Goal: Information Seeking & Learning: Compare options

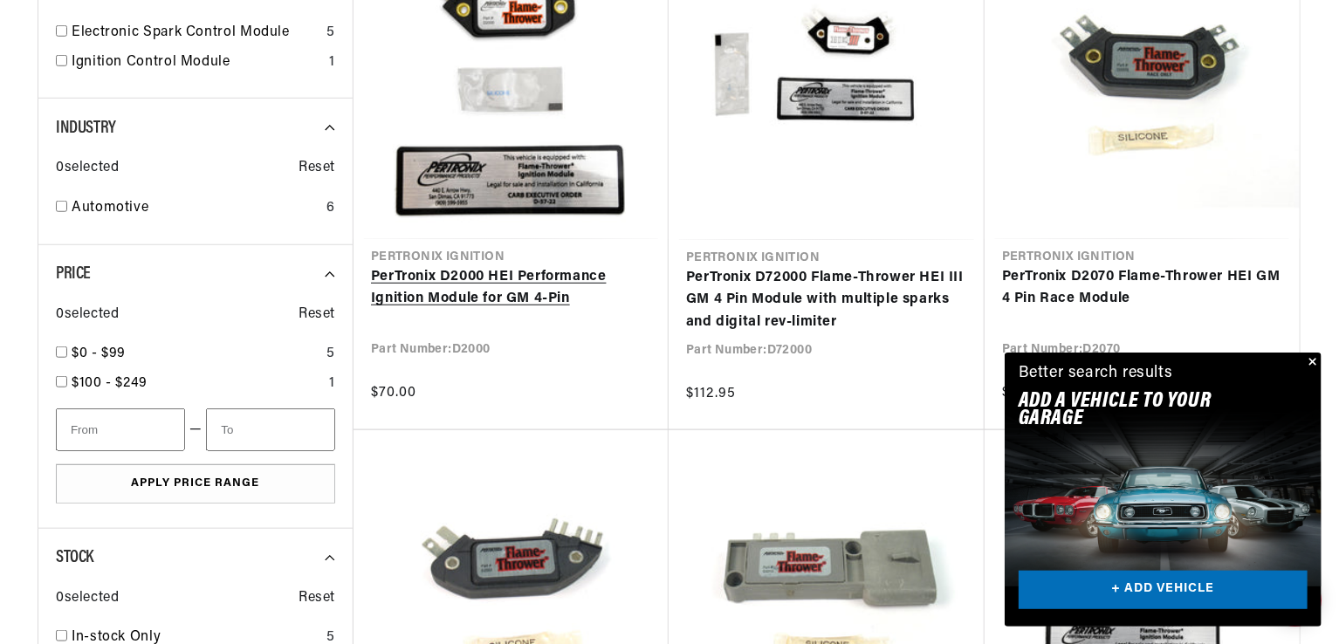
scroll to position [604, 0]
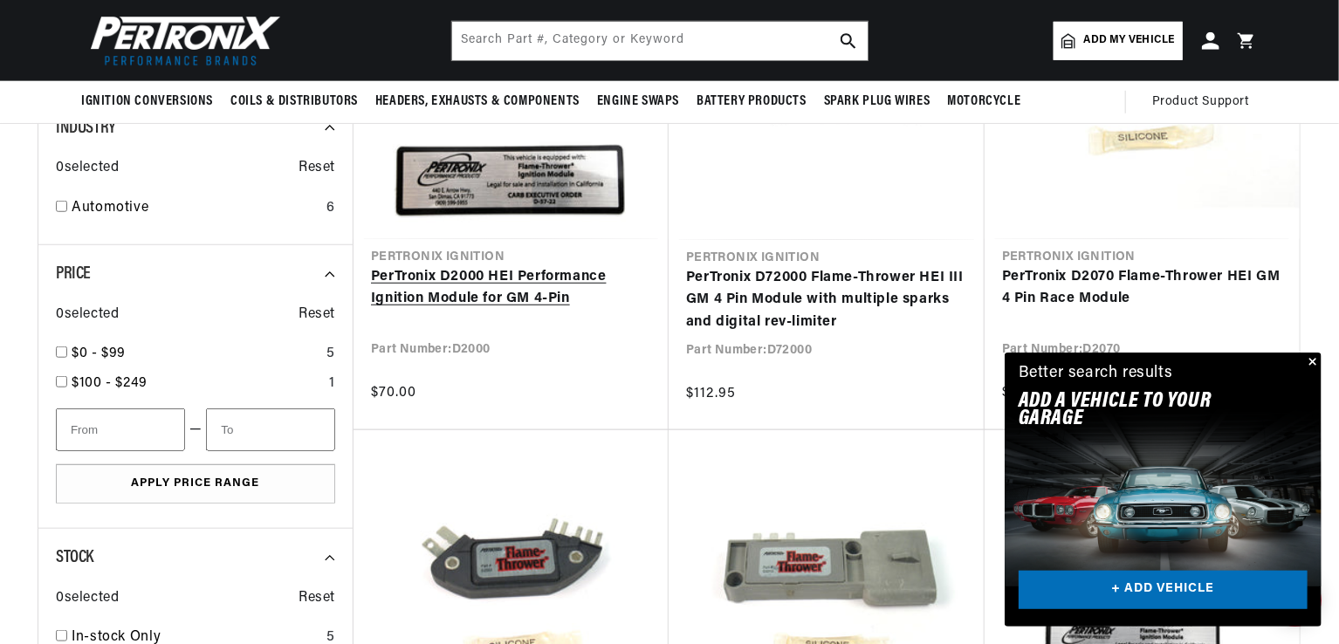
click at [508, 290] on link "PerTronix D2000 HEI Performance Ignition Module for GM 4-Pin" at bounding box center [511, 288] width 280 height 45
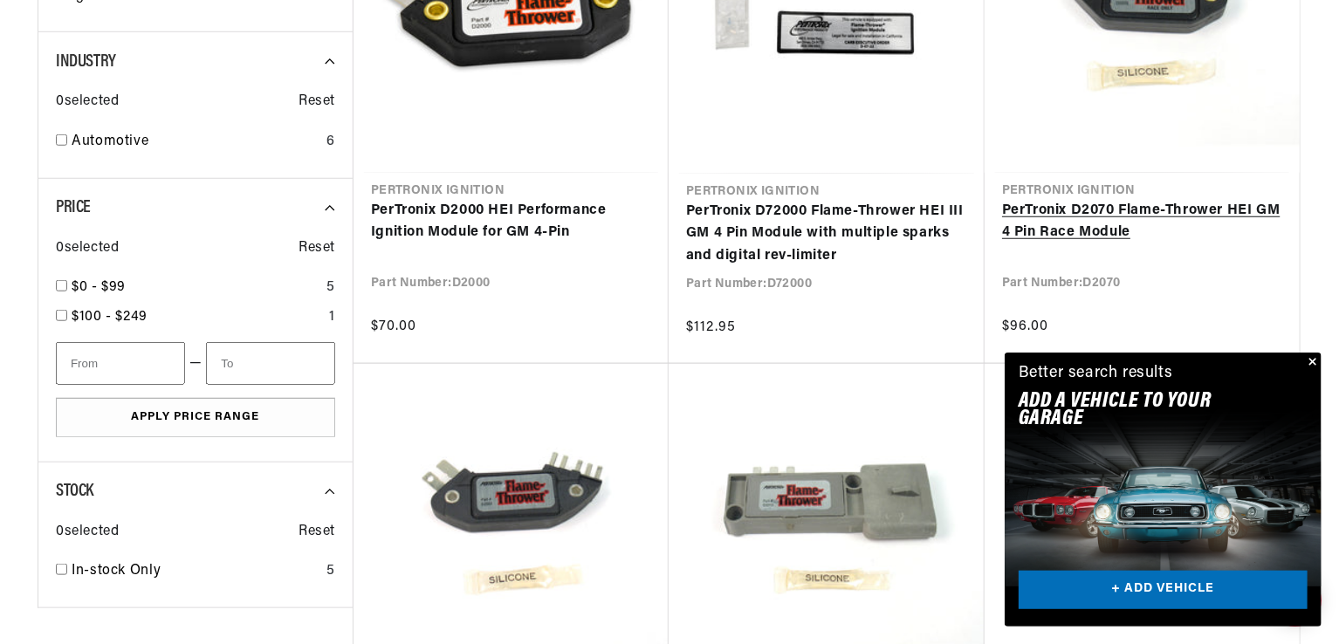
scroll to position [0, 1089]
click at [1110, 216] on link "PerTronix D2070 Flame-Thrower HEI GM 4 Pin Race Module" at bounding box center [1142, 222] width 280 height 45
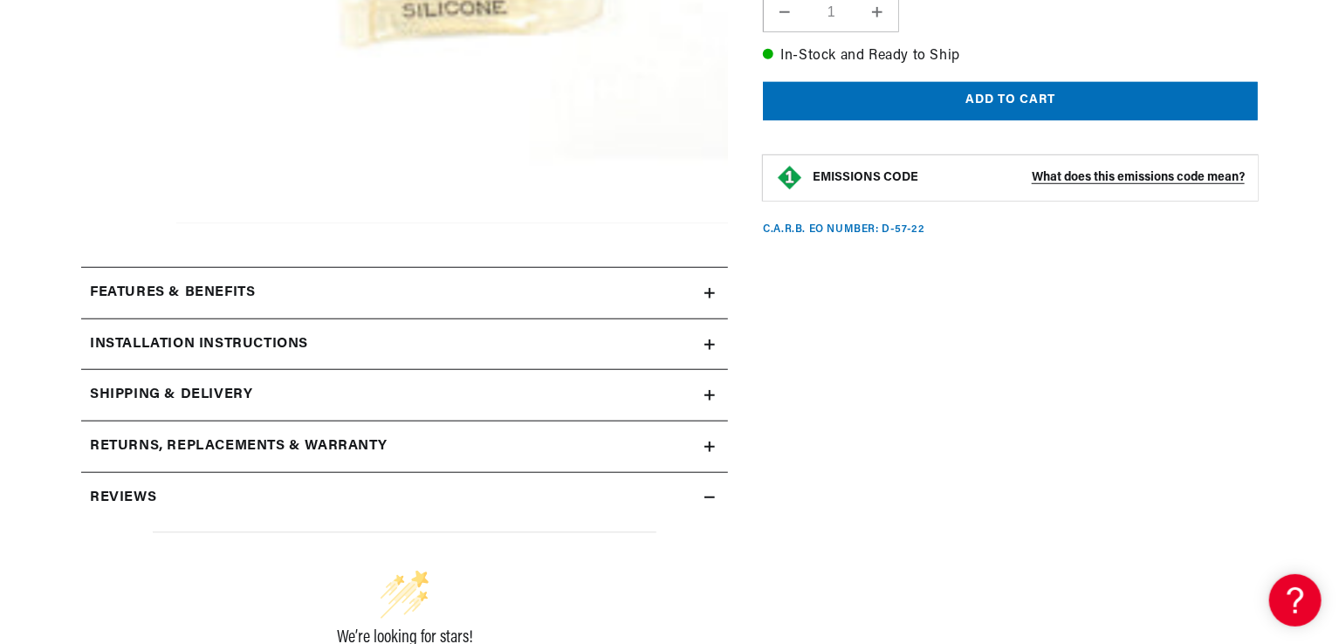
scroll to position [845, 0]
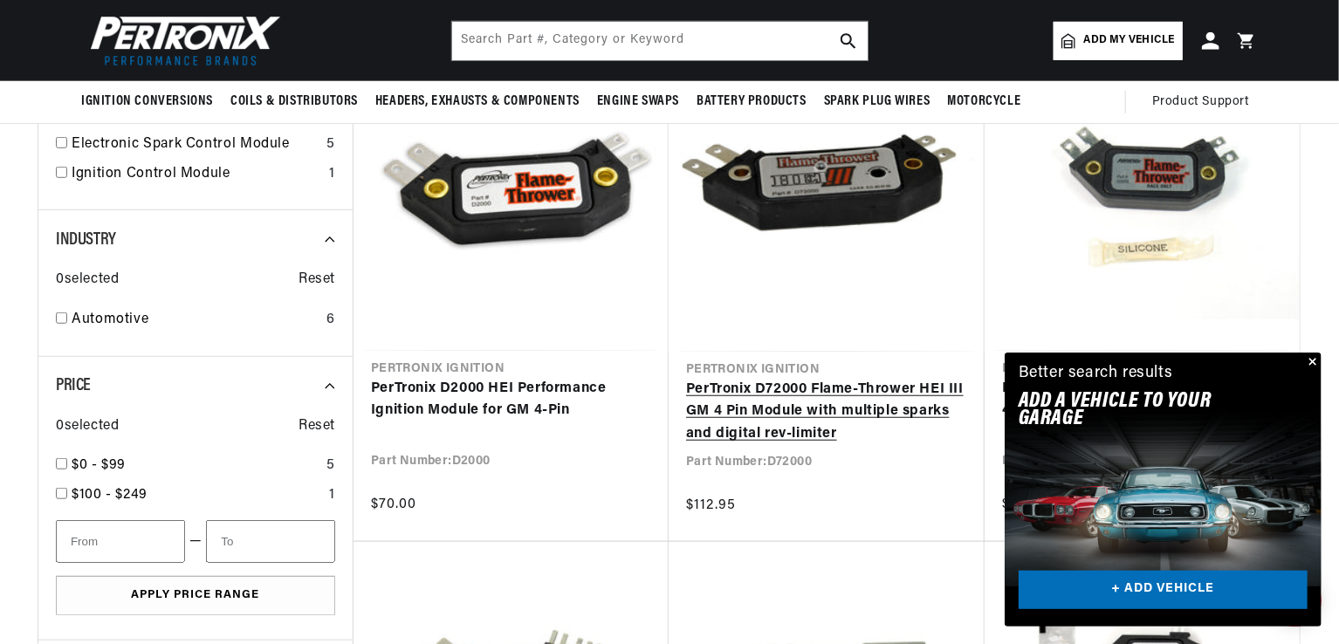
scroll to position [0, 1089]
